Goal: Transaction & Acquisition: Book appointment/travel/reservation

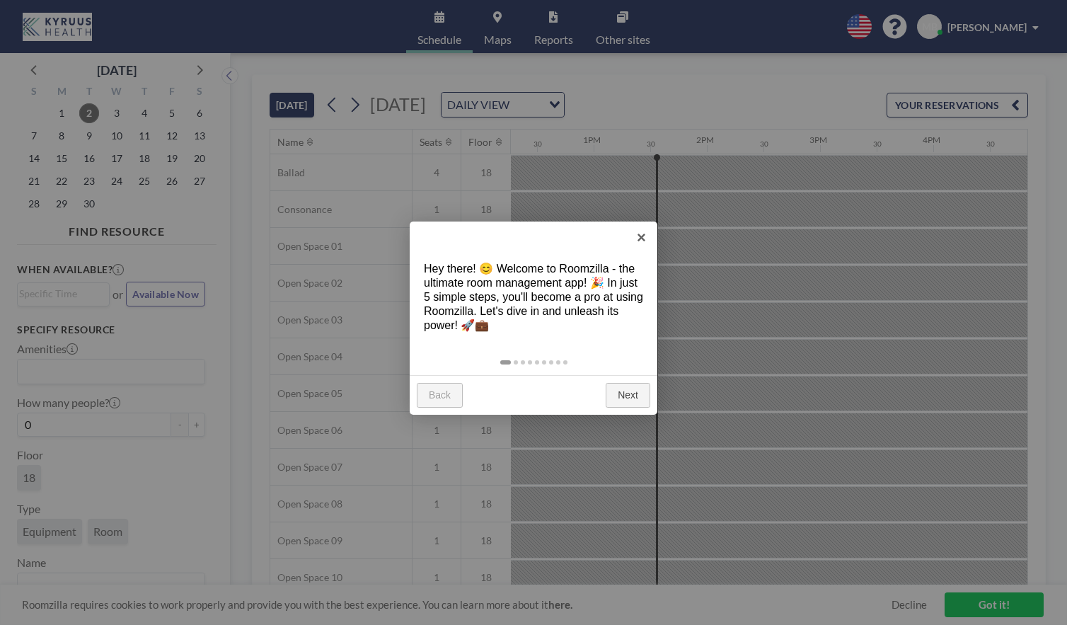
scroll to position [0, 1472]
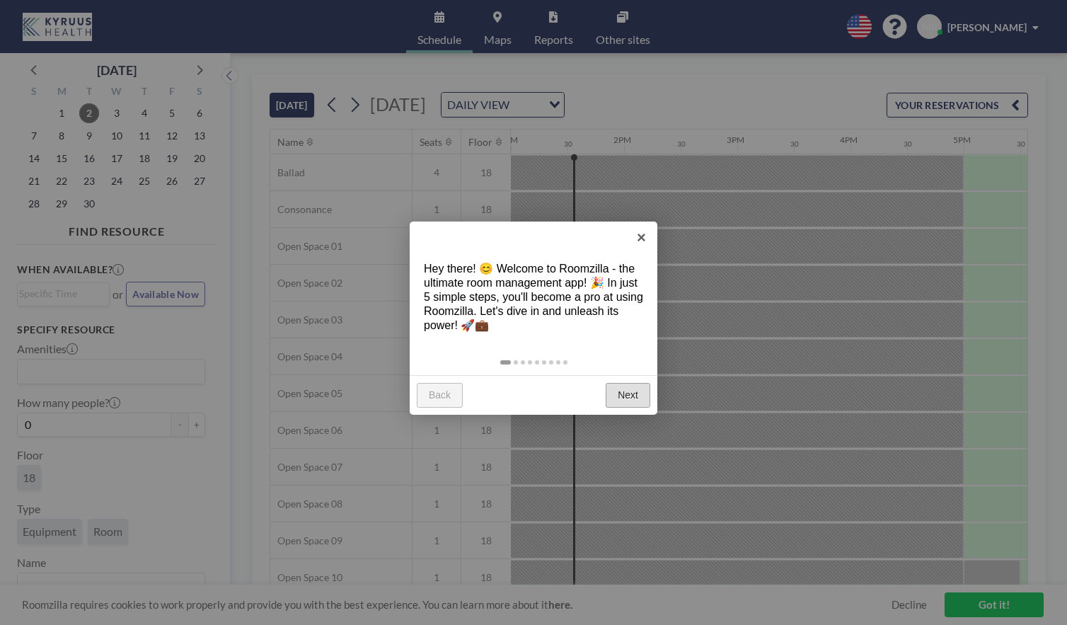
click at [628, 398] on link "Next" at bounding box center [628, 395] width 45 height 25
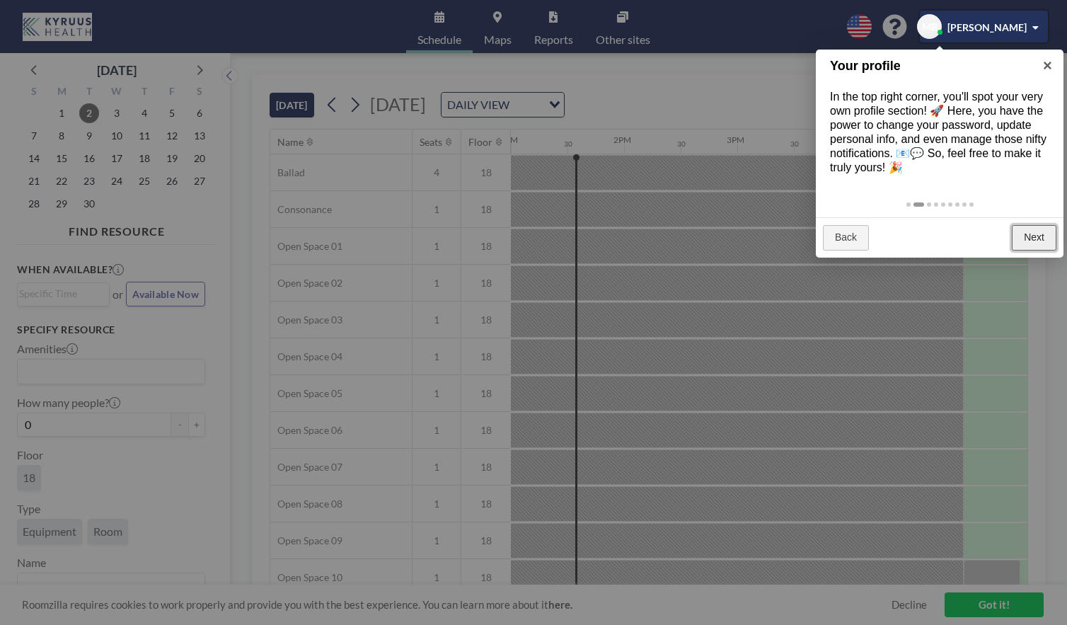
click at [1041, 234] on link "Next" at bounding box center [1034, 237] width 45 height 25
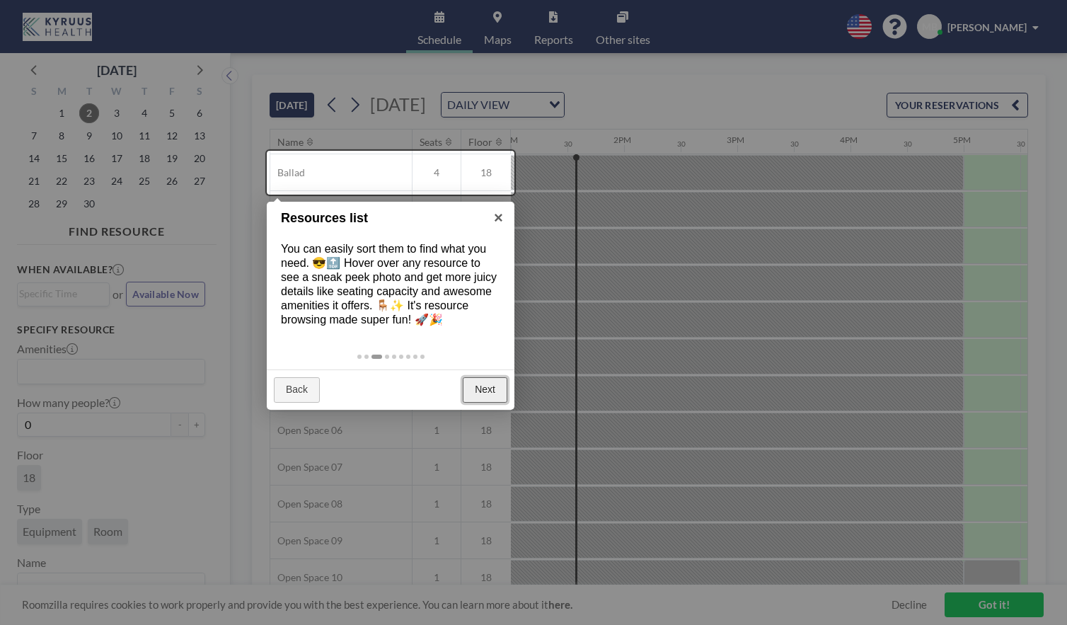
click at [487, 391] on link "Next" at bounding box center [485, 389] width 45 height 25
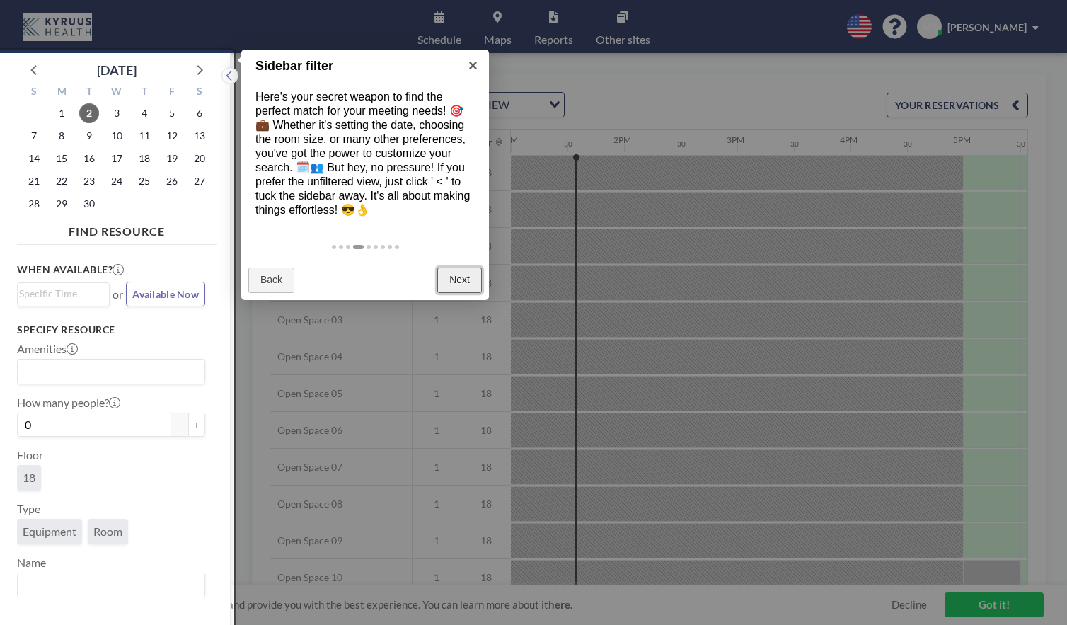
scroll to position [4, 0]
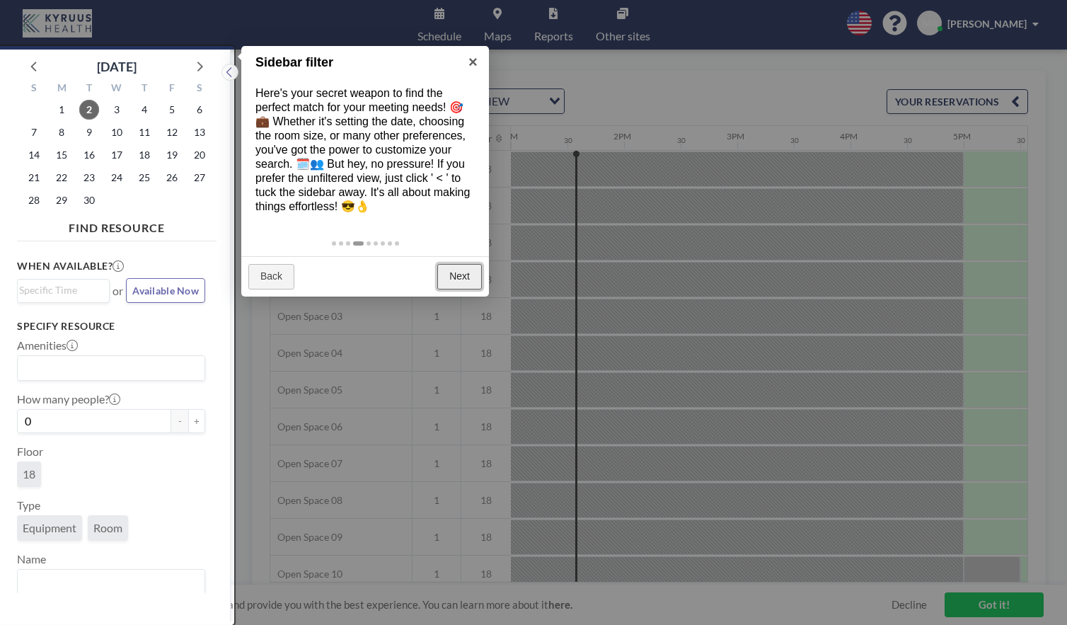
click at [459, 282] on link "Next" at bounding box center [459, 276] width 45 height 25
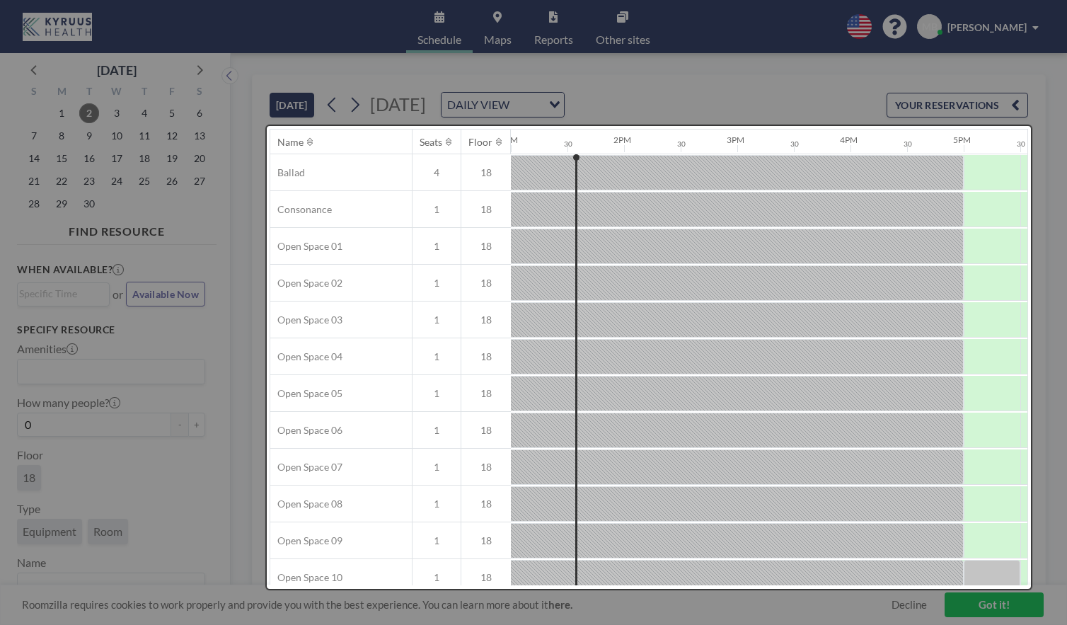
scroll to position [0, 0]
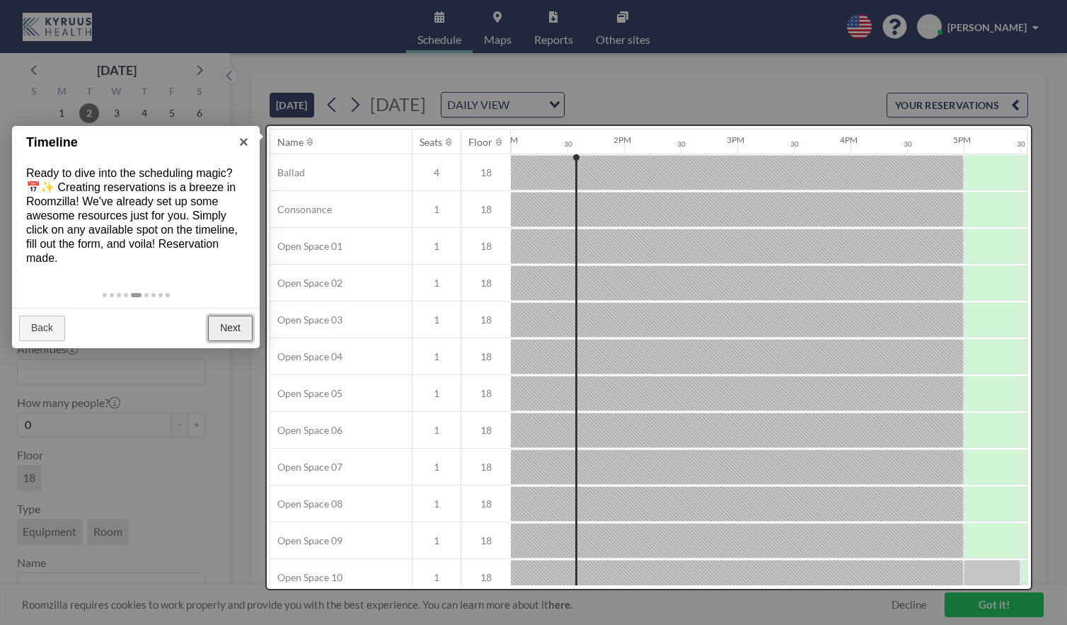
click at [224, 333] on link "Next" at bounding box center [230, 328] width 45 height 25
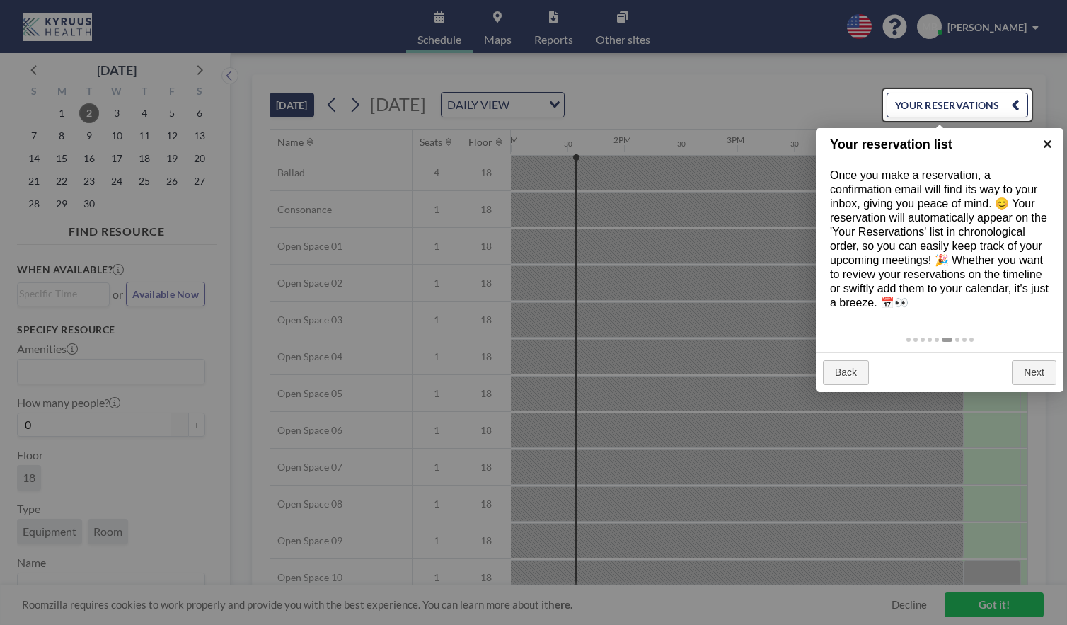
click at [1053, 146] on link "×" at bounding box center [1048, 144] width 32 height 32
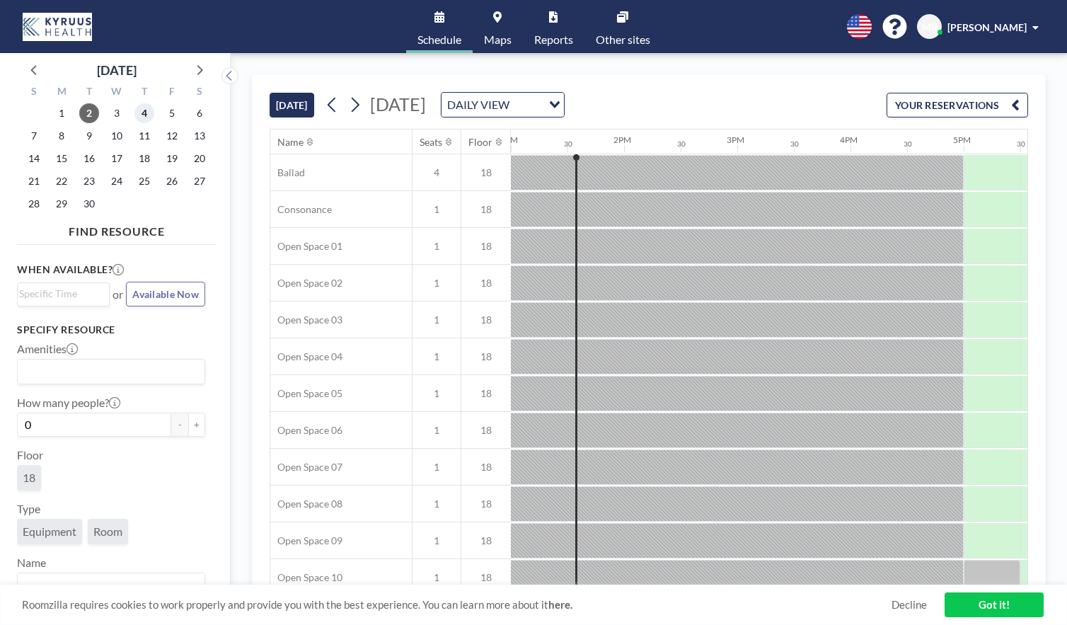
click at [147, 111] on span "4" at bounding box center [144, 113] width 20 height 20
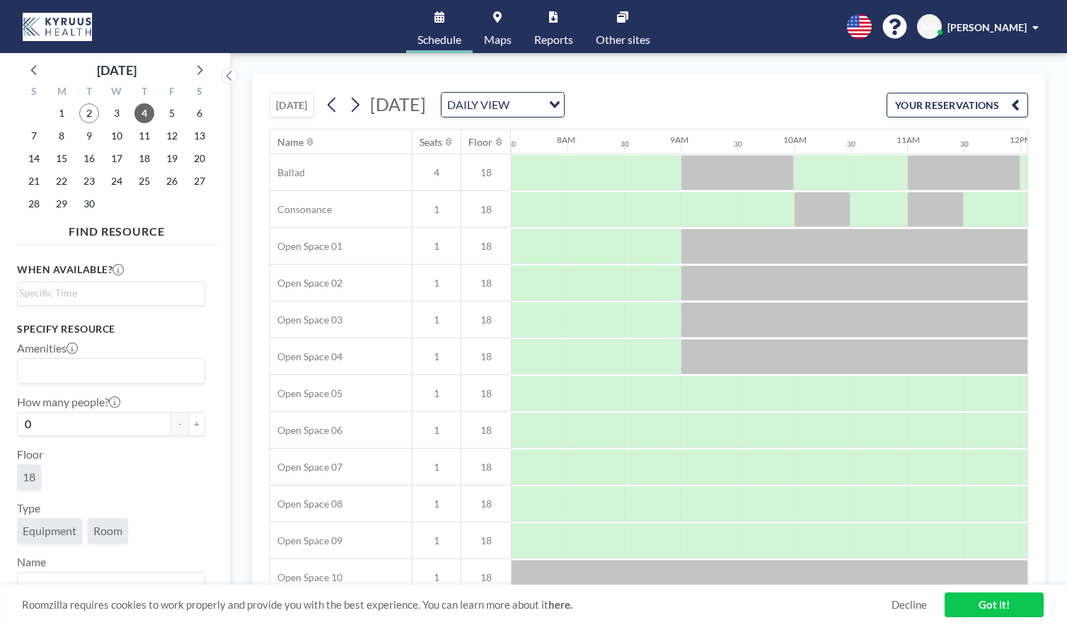
click at [1003, 599] on link "Got it!" at bounding box center [993, 604] width 99 height 25
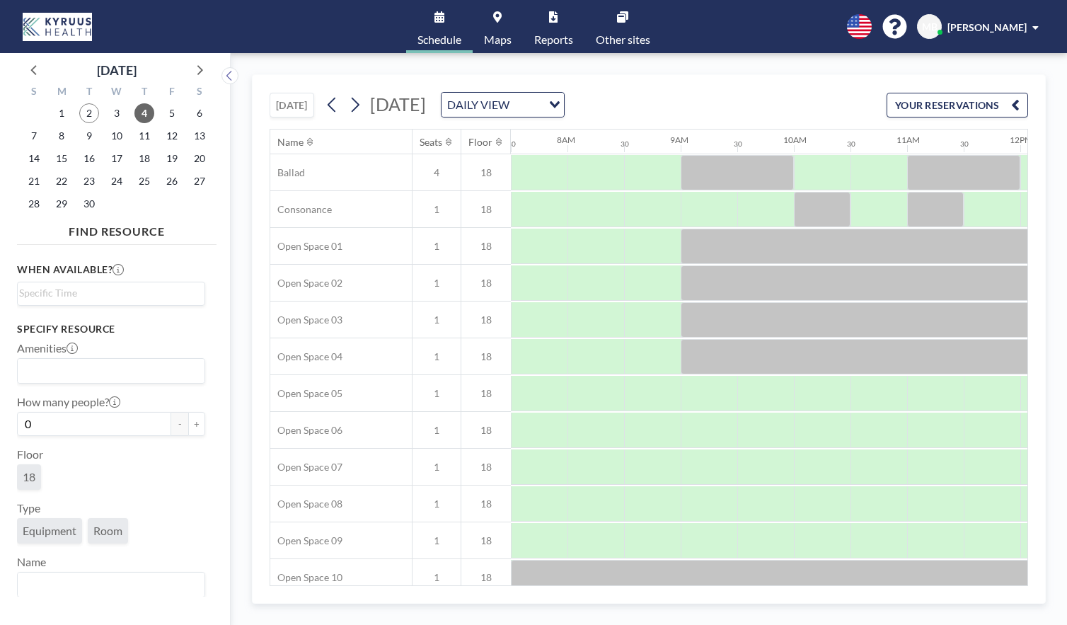
click at [1025, 25] on span "[PERSON_NAME]" at bounding box center [986, 27] width 79 height 12
click at [900, 57] on div "[DATE] [DATE] DAILY VIEW Loading... YOUR RESERVATIONS Name Seats Floor 12AM 30 …" at bounding box center [649, 339] width 836 height 572
click at [920, 108] on button "YOUR RESERVATIONS" at bounding box center [956, 105] width 141 height 25
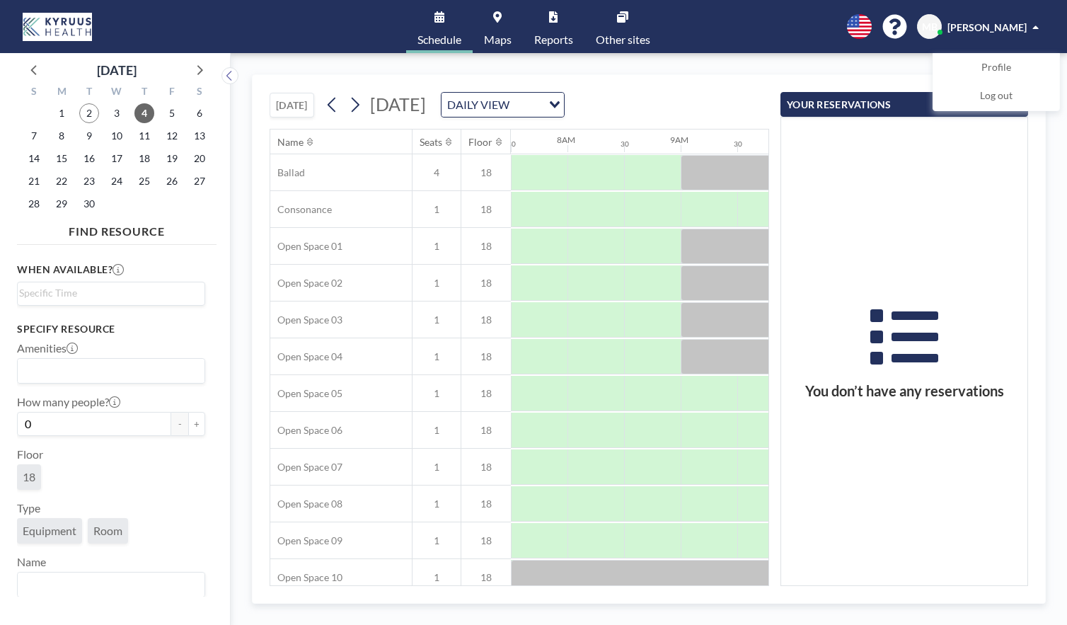
click at [993, 22] on span "[PERSON_NAME]" at bounding box center [986, 27] width 79 height 12
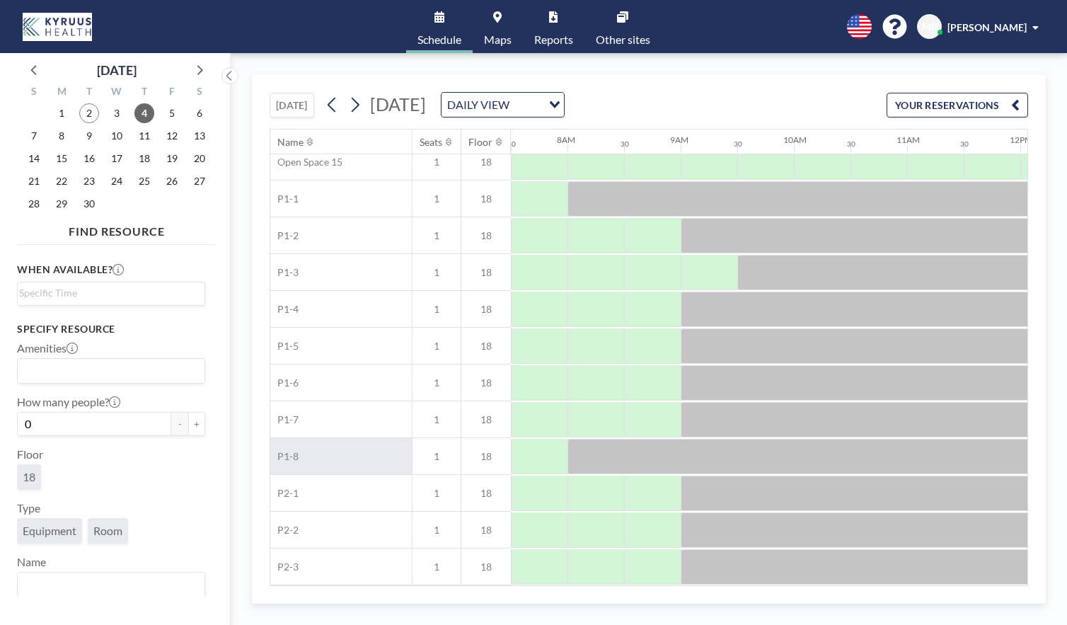
scroll to position [6, 0]
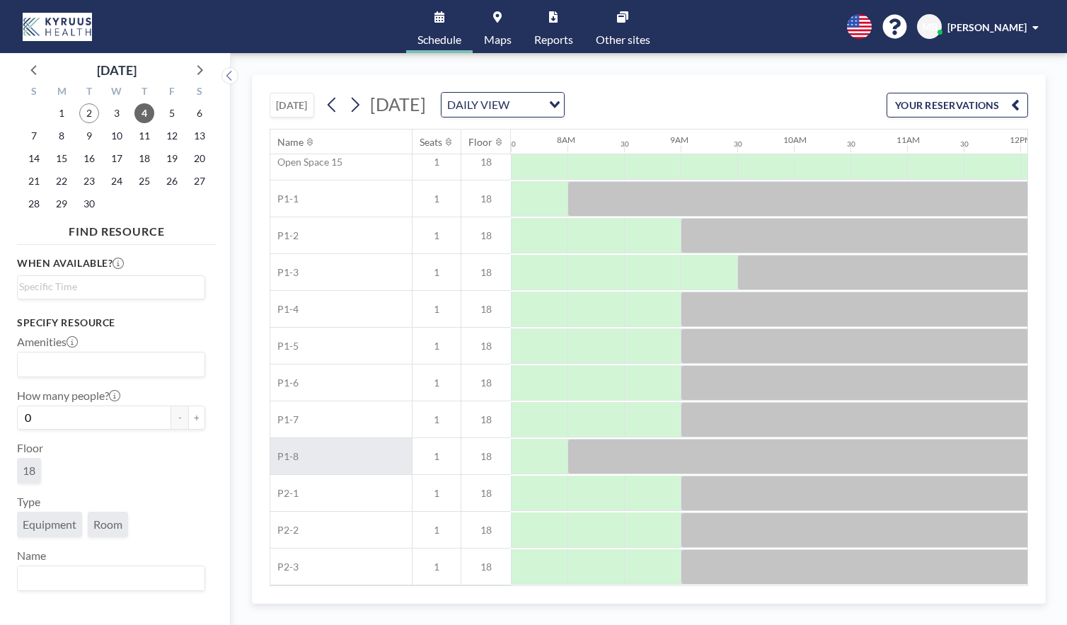
click at [81, 370] on input "Search for option" at bounding box center [108, 364] width 178 height 18
click at [143, 486] on div "18" at bounding box center [111, 473] width 188 height 31
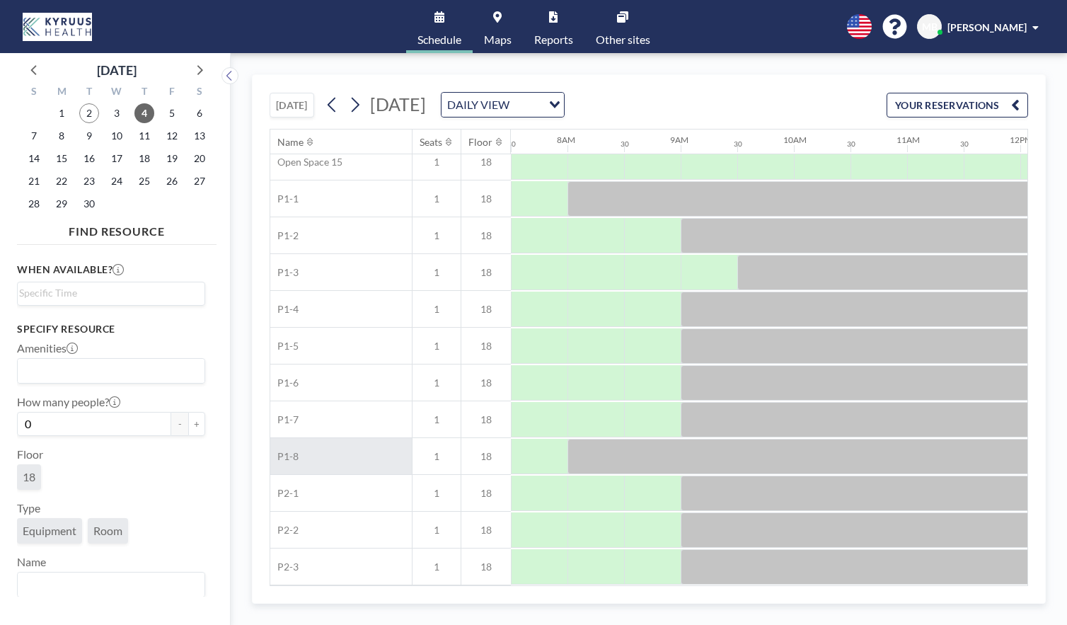
click at [100, 538] on span "Room" at bounding box center [108, 530] width 40 height 25
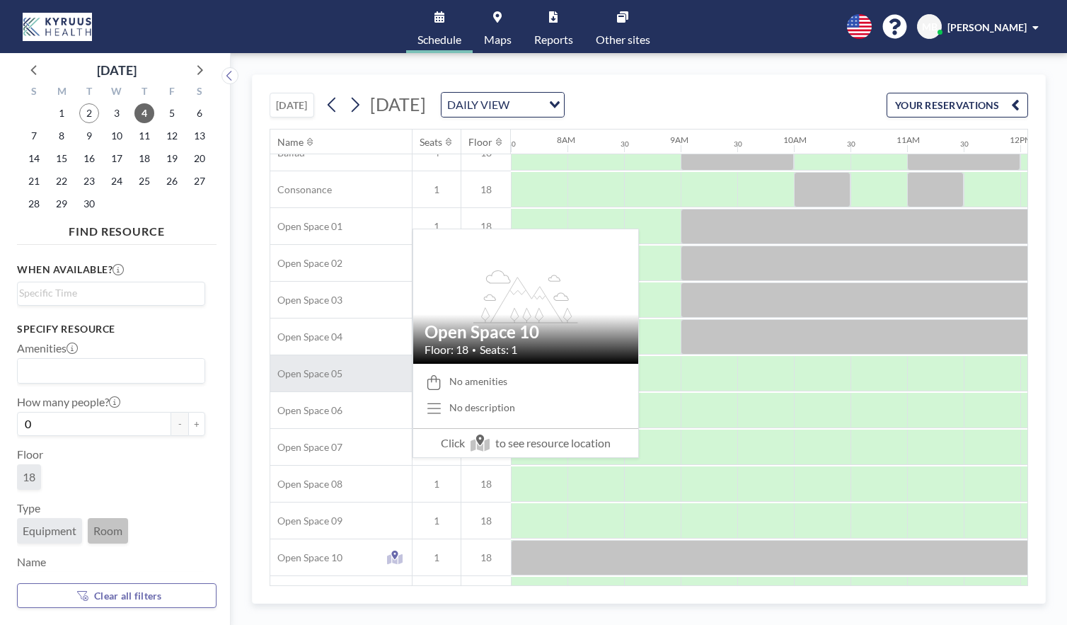
scroll to position [0, 849]
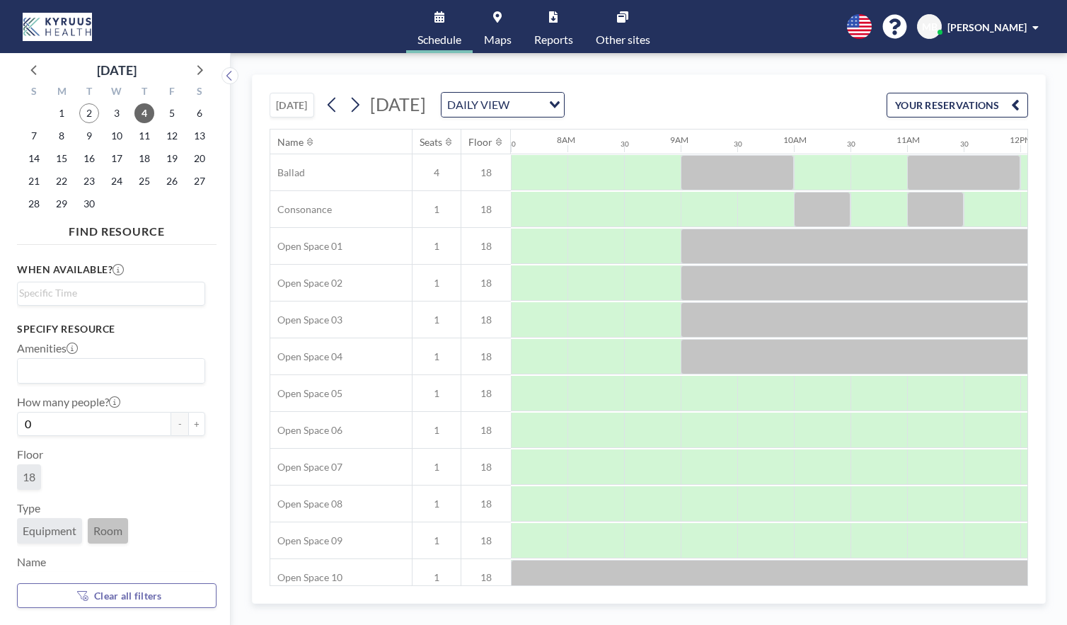
click at [47, 533] on span "Equipment" at bounding box center [50, 531] width 54 height 14
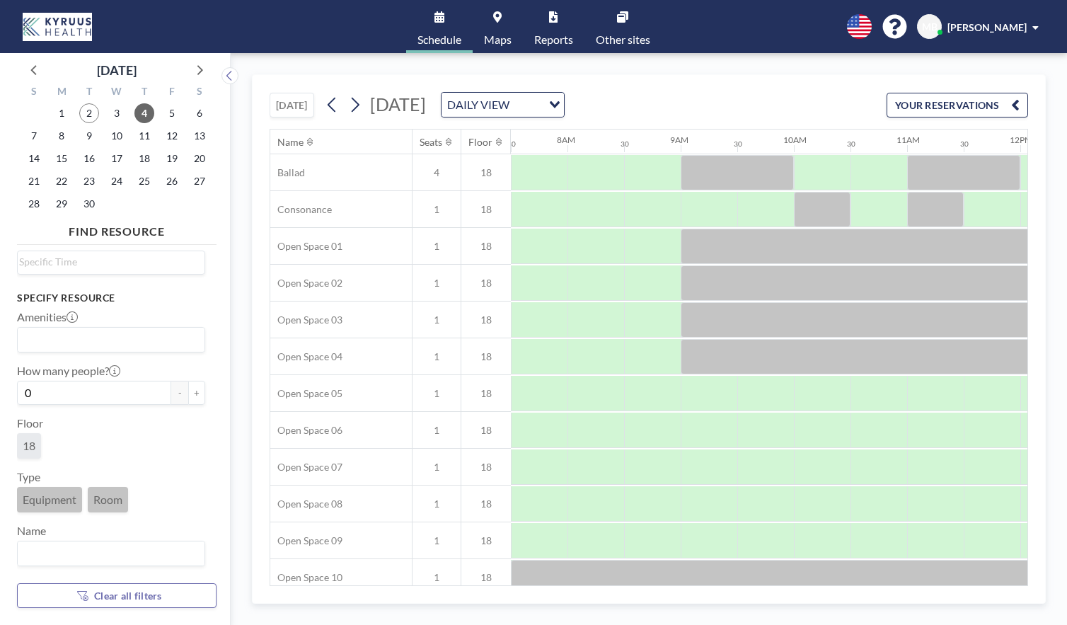
click at [112, 499] on span "Room" at bounding box center [107, 499] width 29 height 14
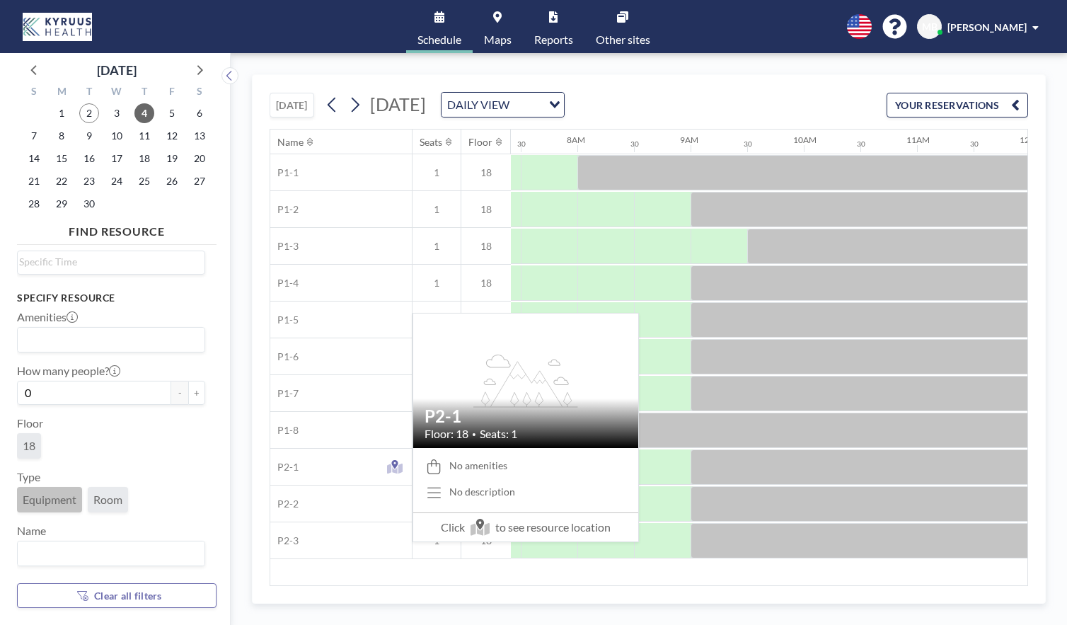
scroll to position [0, 849]
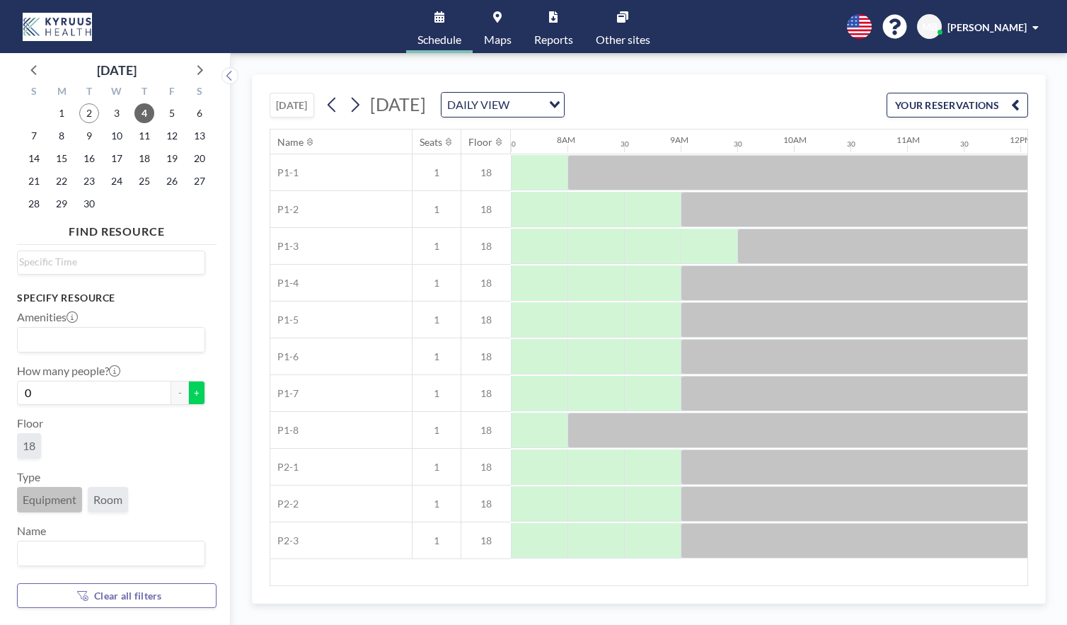
click at [199, 392] on button "+" at bounding box center [196, 393] width 17 height 24
type input "1"
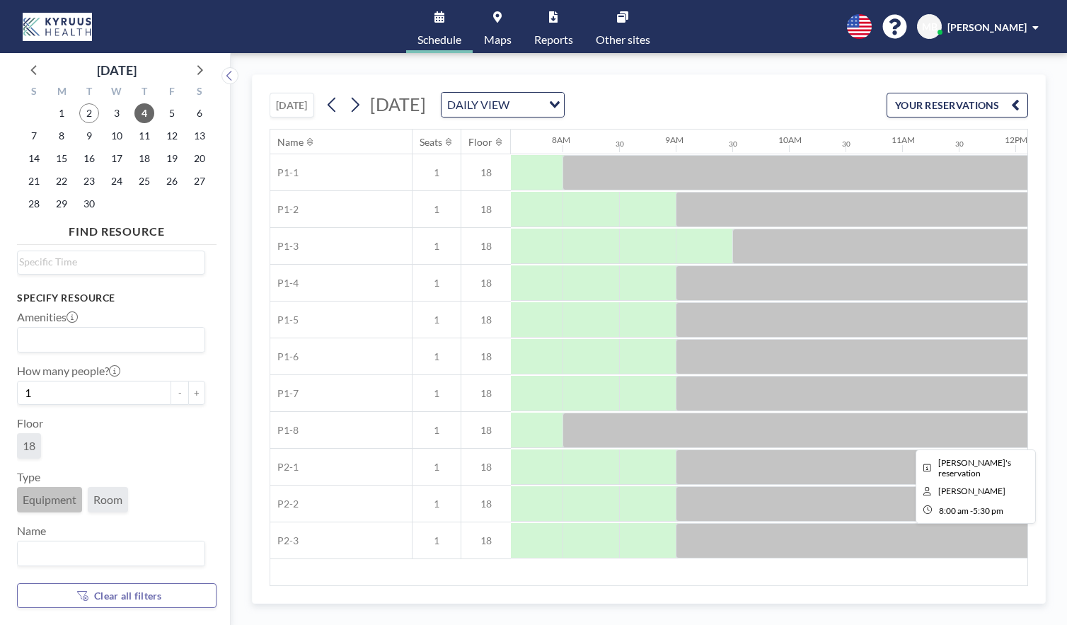
scroll to position [0, 995]
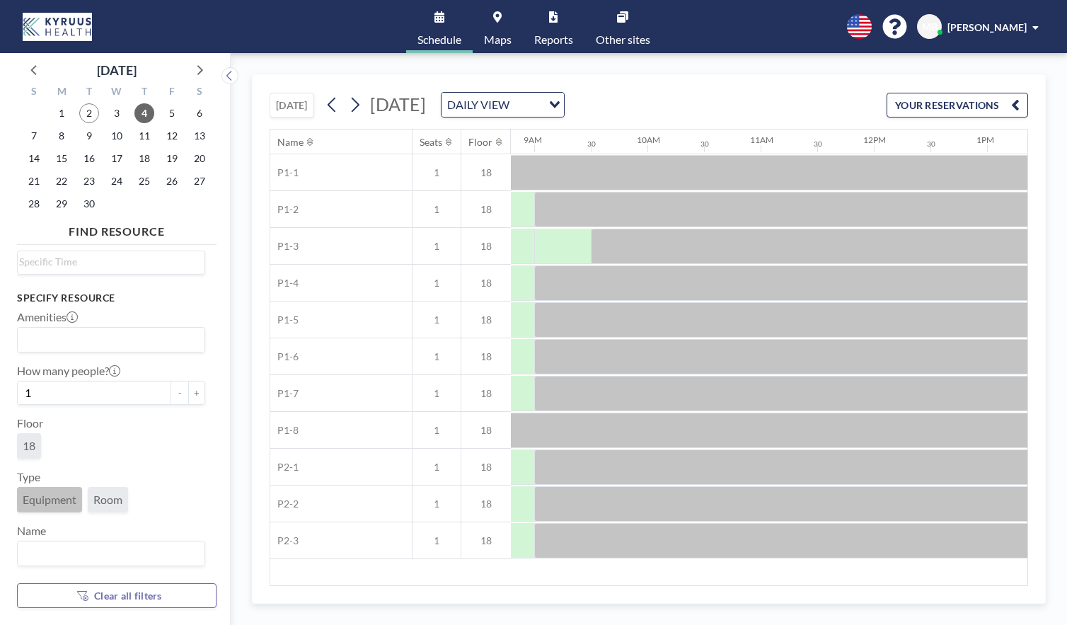
click at [97, 500] on span "Room" at bounding box center [107, 499] width 29 height 14
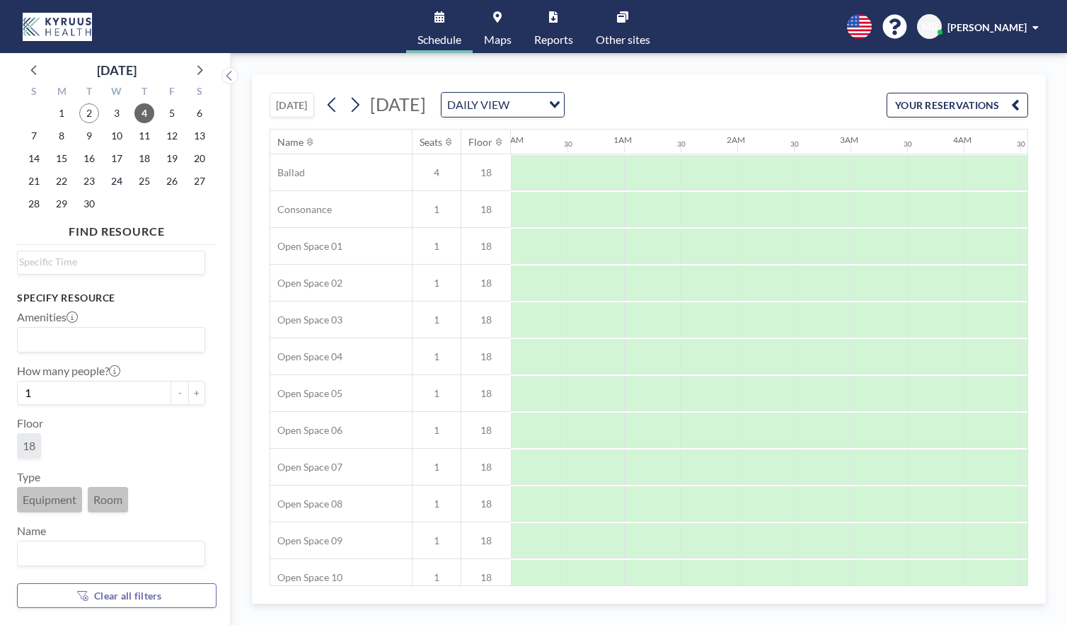
click at [52, 504] on span "Equipment" at bounding box center [50, 499] width 54 height 14
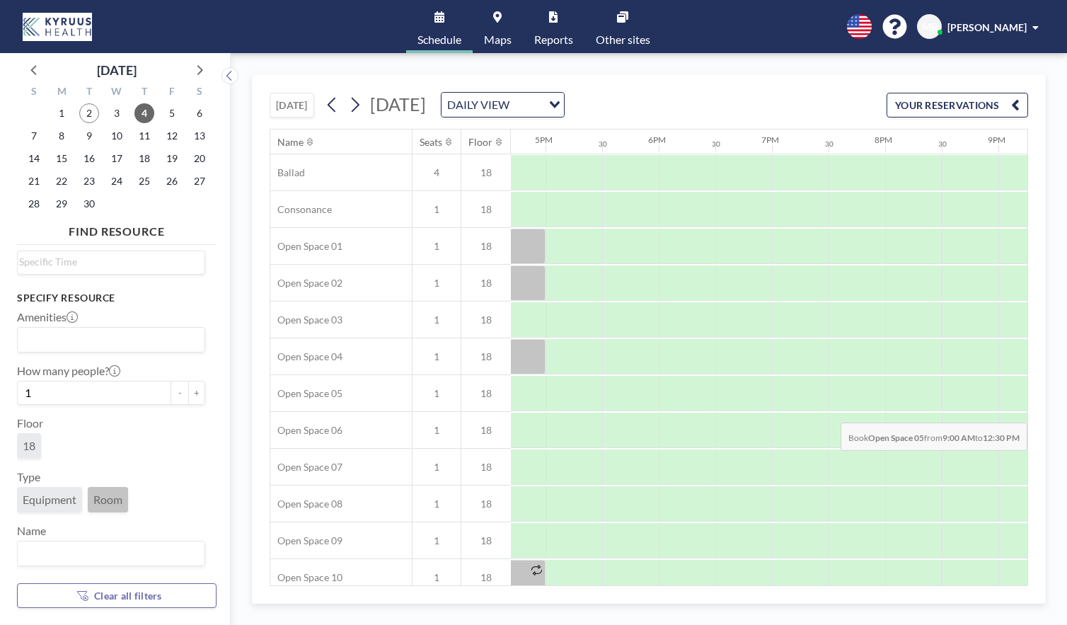
scroll to position [0, 2202]
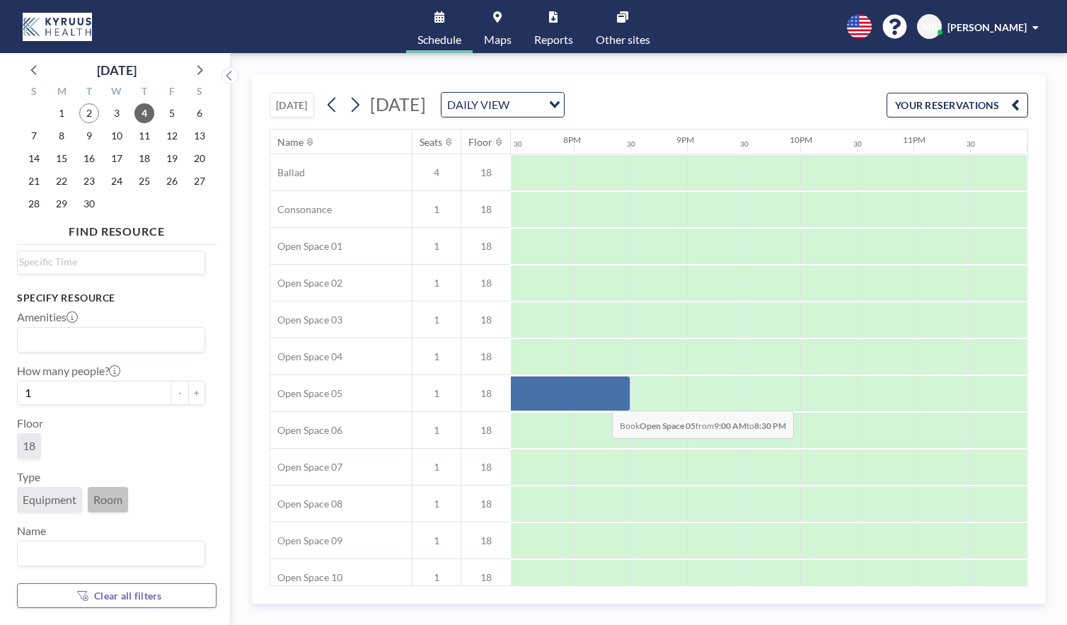
drag, startPoint x: 653, startPoint y: 398, endPoint x: 601, endPoint y: 400, distance: 52.4
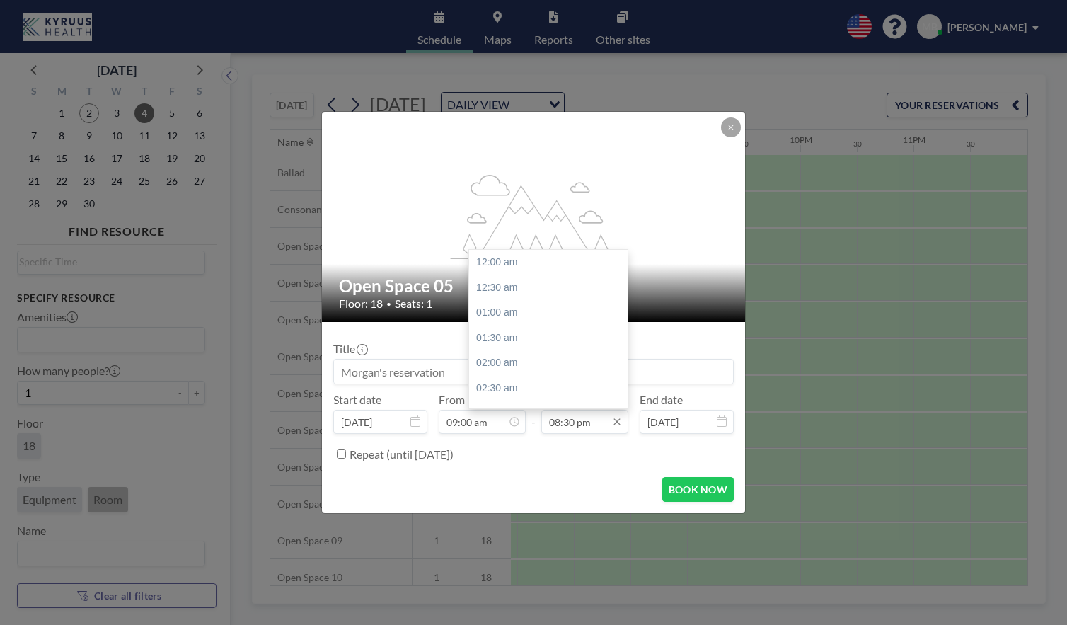
scroll to position [1032, 0]
click at [570, 418] on input "08:30 pm" at bounding box center [584, 422] width 87 height 24
drag, startPoint x: 577, startPoint y: 423, endPoint x: 542, endPoint y: 427, distance: 34.9
click at [542, 427] on input "08:30 pm" at bounding box center [584, 422] width 87 height 24
type input "0"
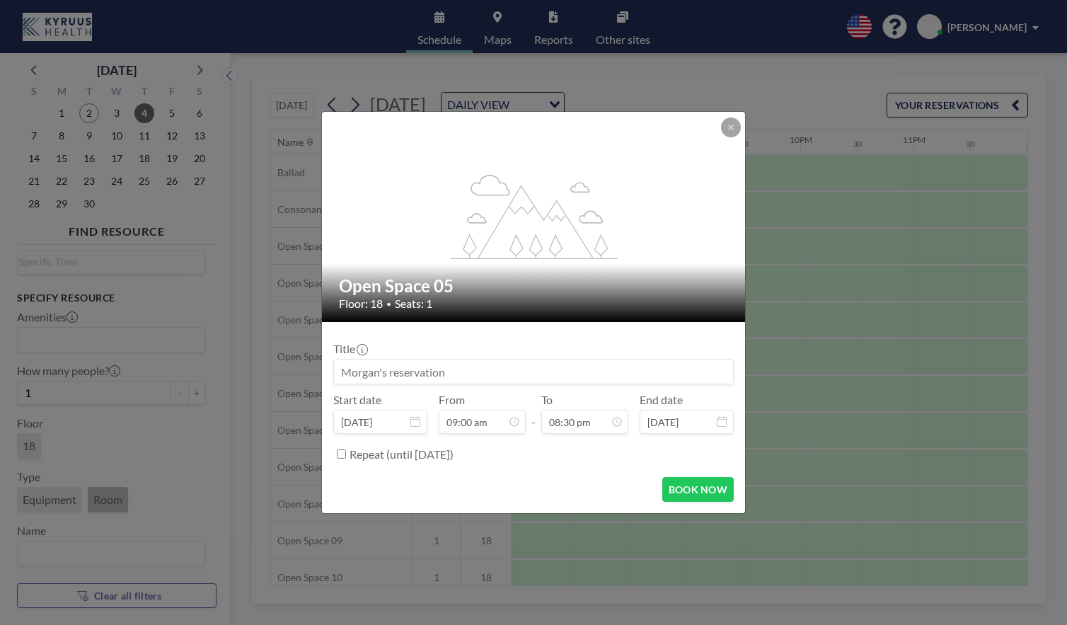
click at [594, 470] on form "Title Start date [DATE] From 09:00 am - To 08:30 pm End date [DATE] Repeat (unt…" at bounding box center [533, 417] width 423 height 191
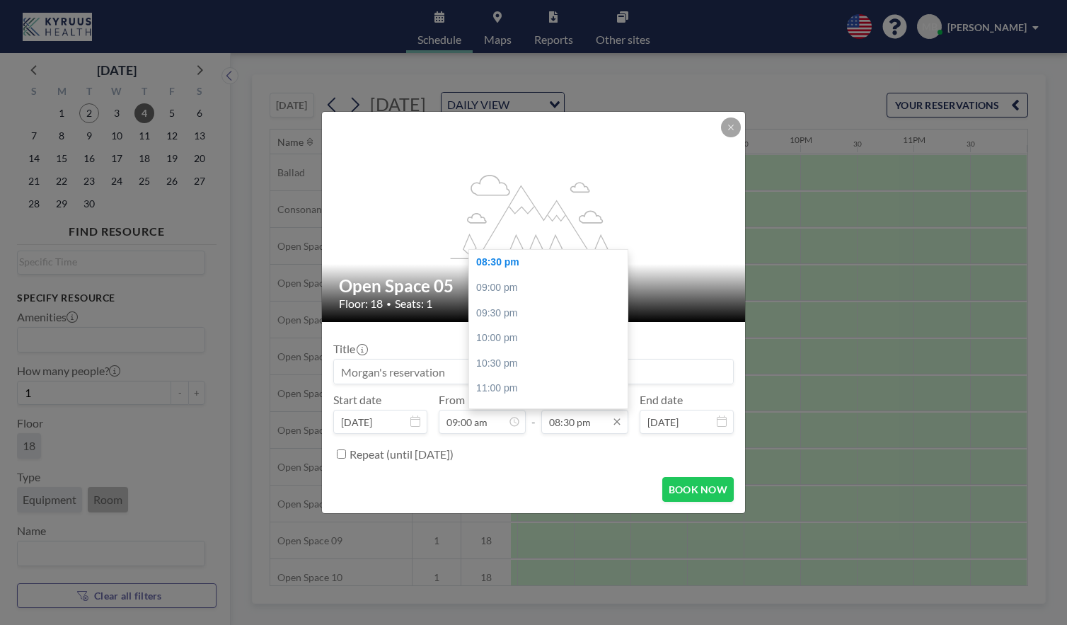
click at [575, 413] on input "08:30 pm" at bounding box center [584, 422] width 87 height 24
click at [498, 303] on div "05:00 pm" at bounding box center [548, 306] width 158 height 25
type input "05:00 pm"
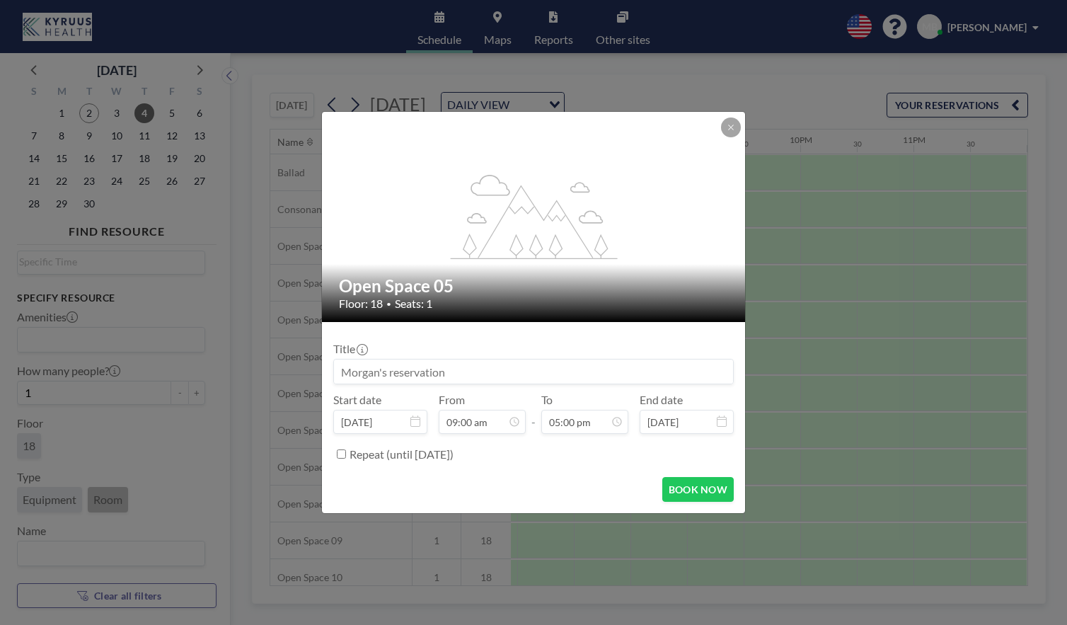
scroll to position [856, 0]
click at [688, 490] on button "BOOK NOW" at bounding box center [697, 489] width 71 height 25
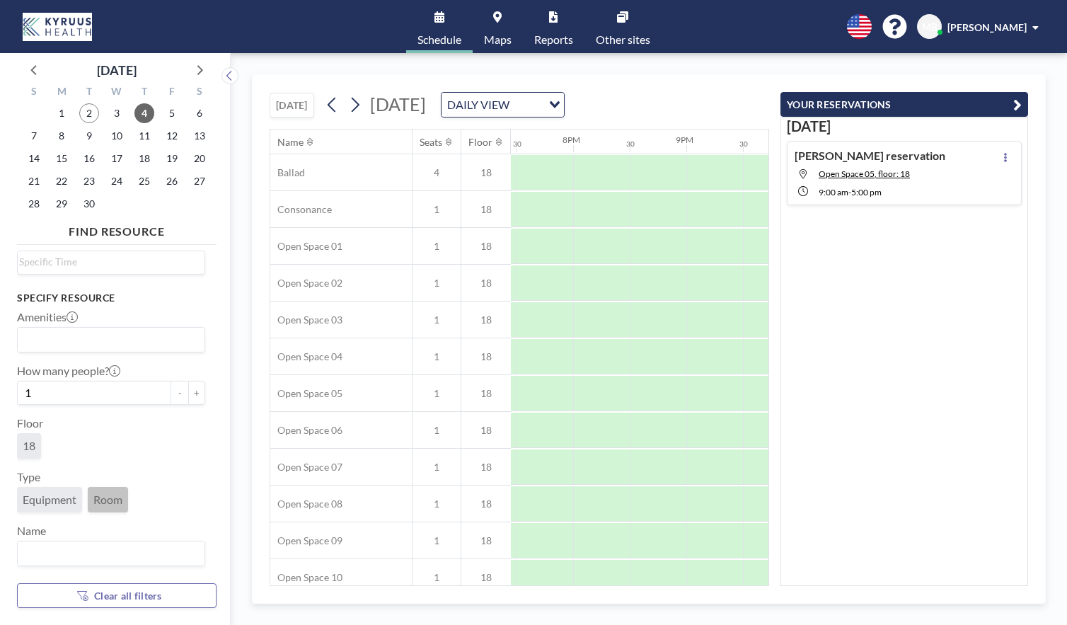
click at [108, 499] on span "Room" at bounding box center [107, 499] width 29 height 14
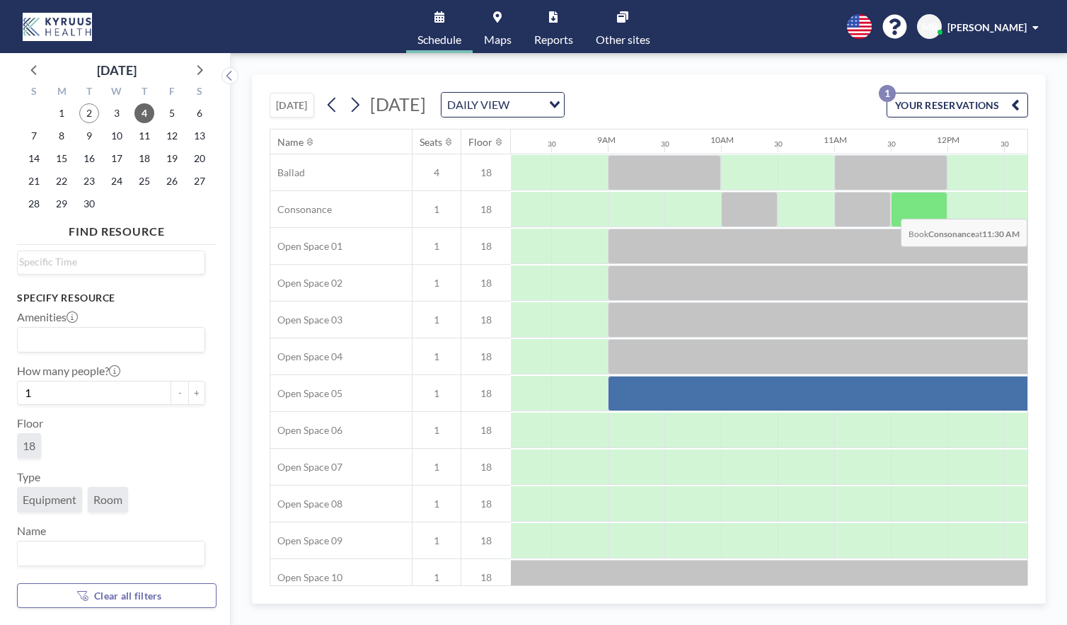
scroll to position [0, 952]
